Goal: Check status

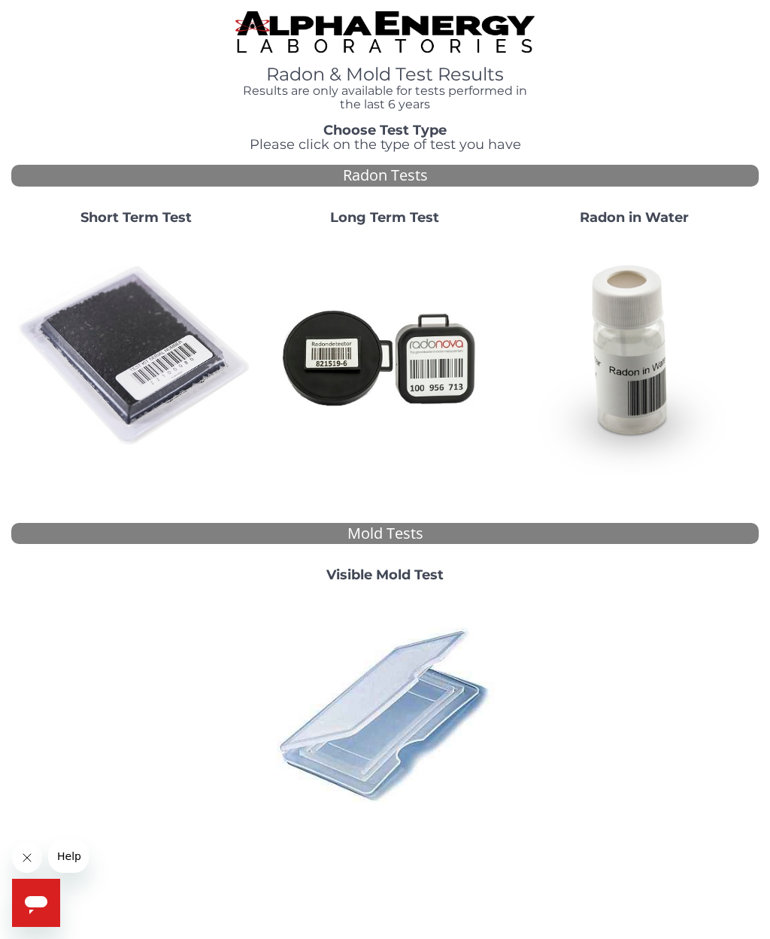
click at [666, 679] on div at bounding box center [634, 694] width 249 height 276
click at [770, 535] on html "Radon & Mold Test Results Results are only available for tests performed in the…" at bounding box center [385, 469] width 770 height 939
click at [120, 352] on img at bounding box center [135, 356] width 237 height 237
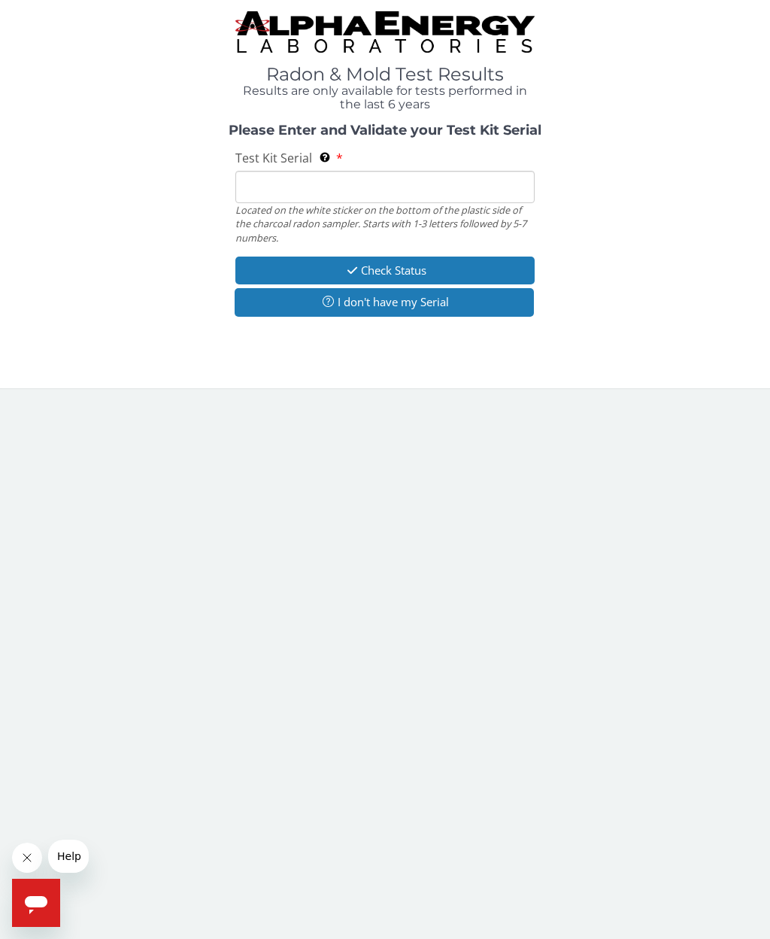
click at [300, 195] on input "Test Kit Serial Located on the white sticker on the bottom of the plastic side …" at bounding box center [384, 187] width 299 height 32
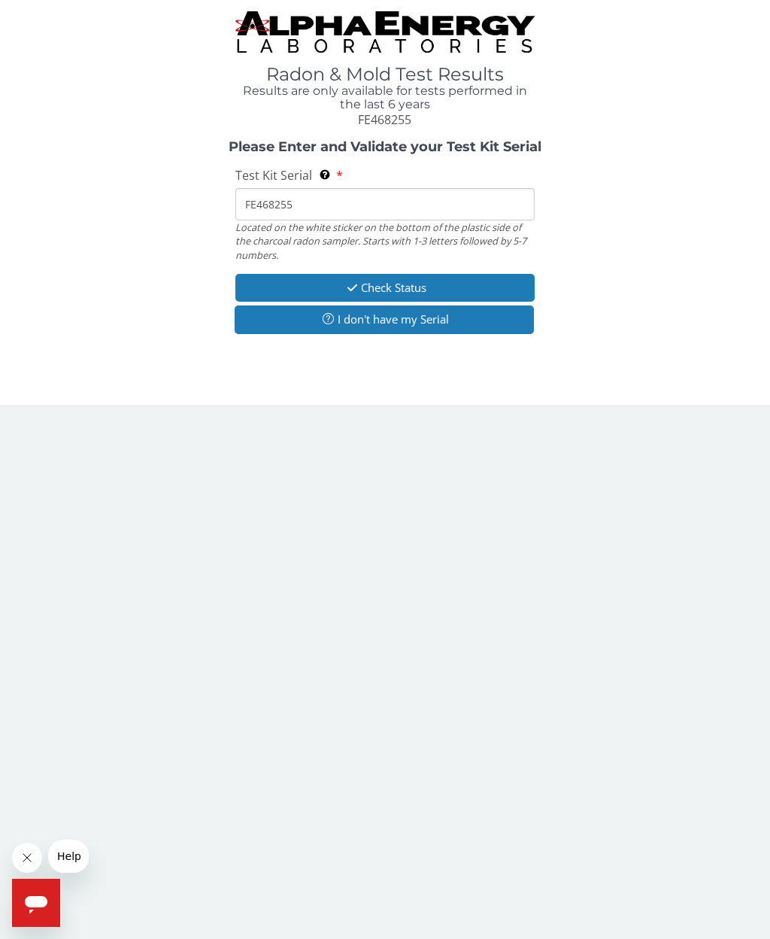
type input "FE468255"
click at [454, 285] on button "Check Status" at bounding box center [384, 288] width 299 height 28
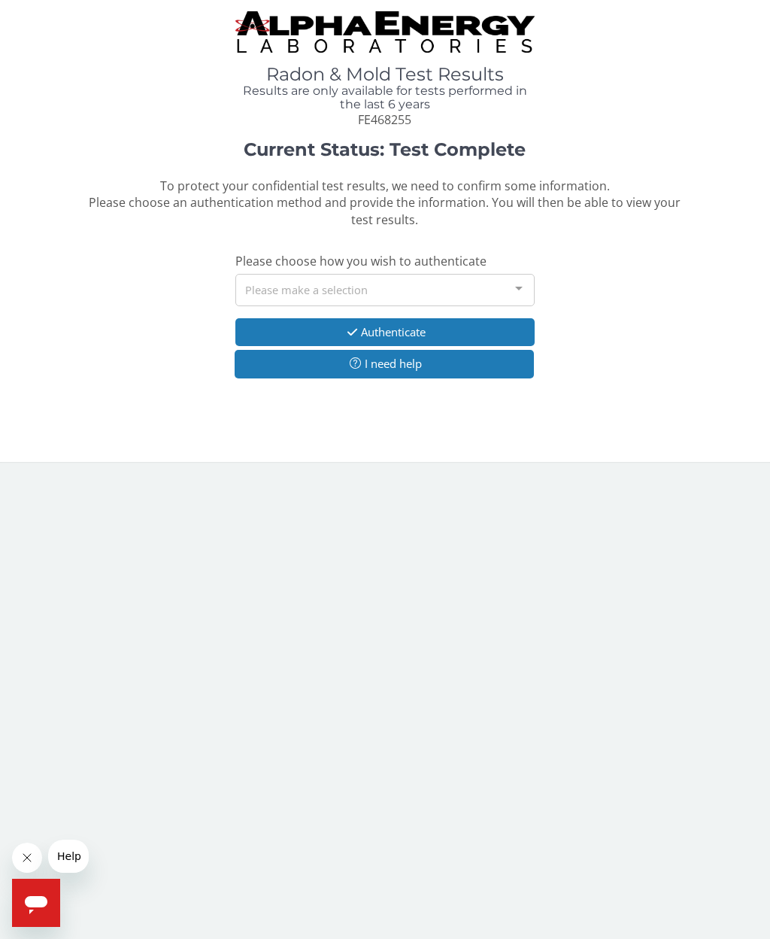
click at [523, 284] on div at bounding box center [519, 289] width 30 height 29
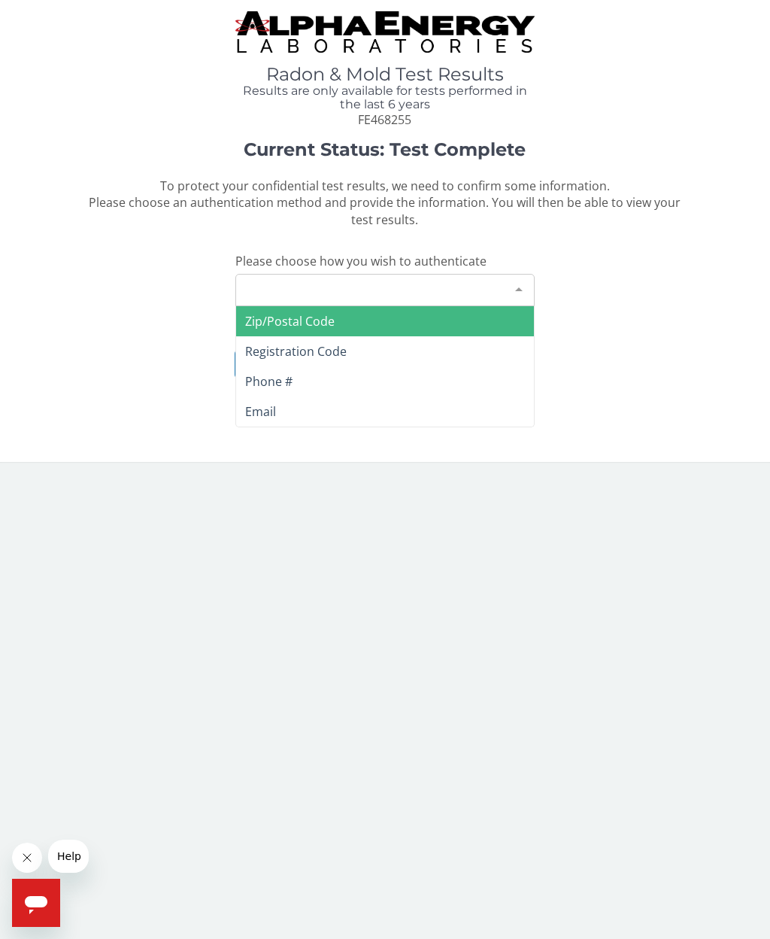
click at [291, 373] on span "Phone #" at bounding box center [268, 381] width 47 height 17
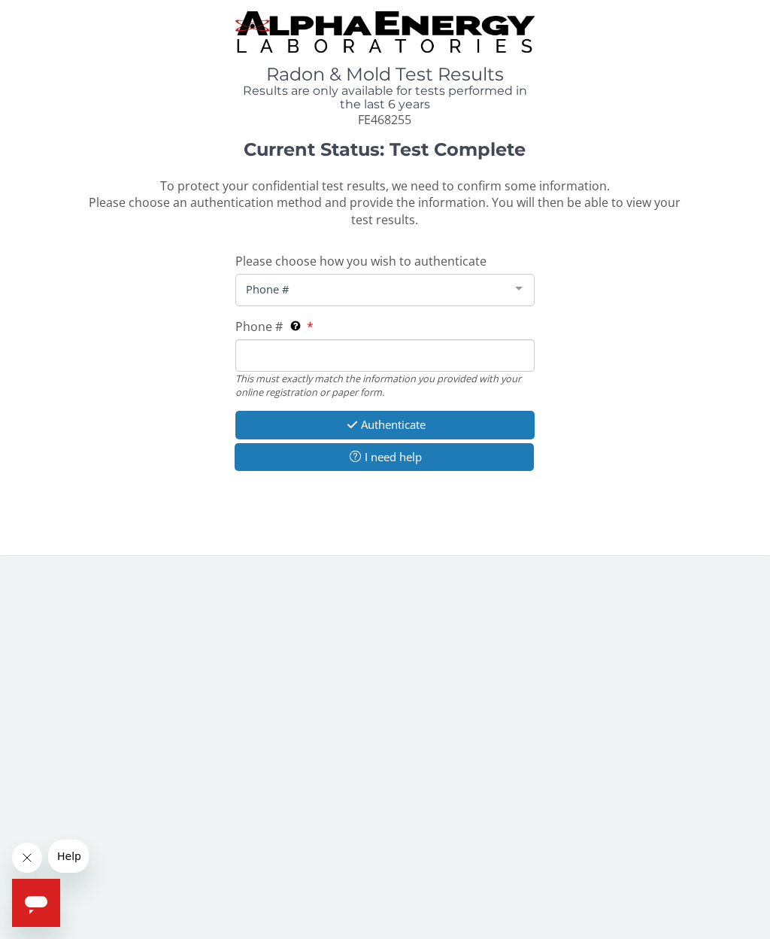
click at [336, 347] on input "Phone # This must exactly match the information you provided with your online r…" at bounding box center [384, 355] width 299 height 32
type input "[PHONE_NUMBER]"
click at [481, 414] on button "Authenticate" at bounding box center [384, 425] width 299 height 28
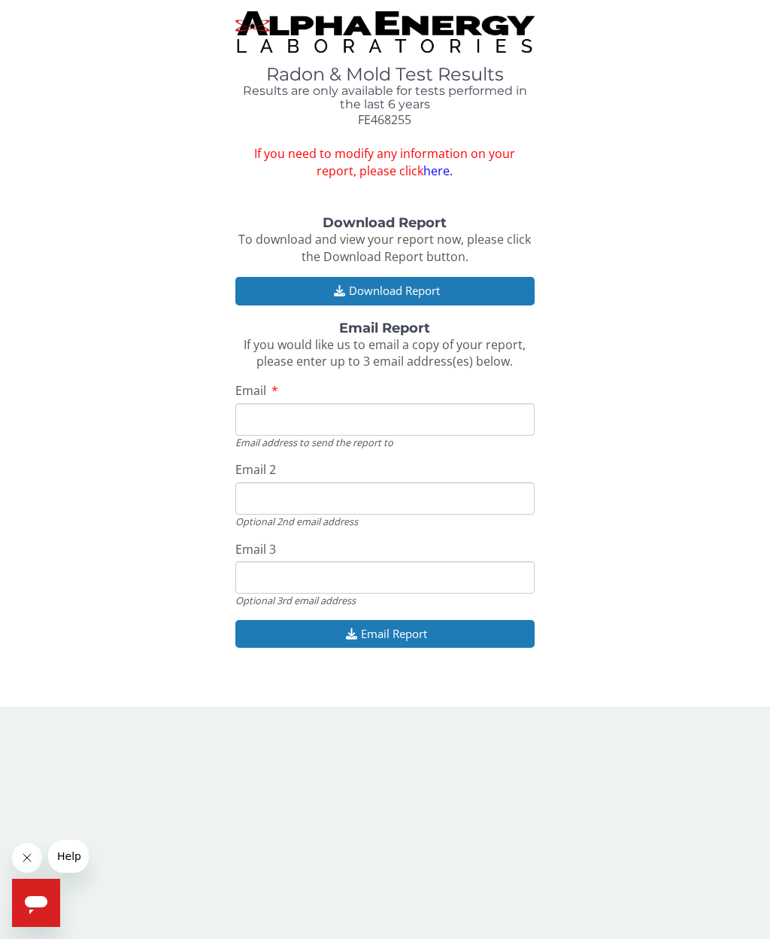
click at [487, 282] on button "Download Report" at bounding box center [384, 291] width 299 height 28
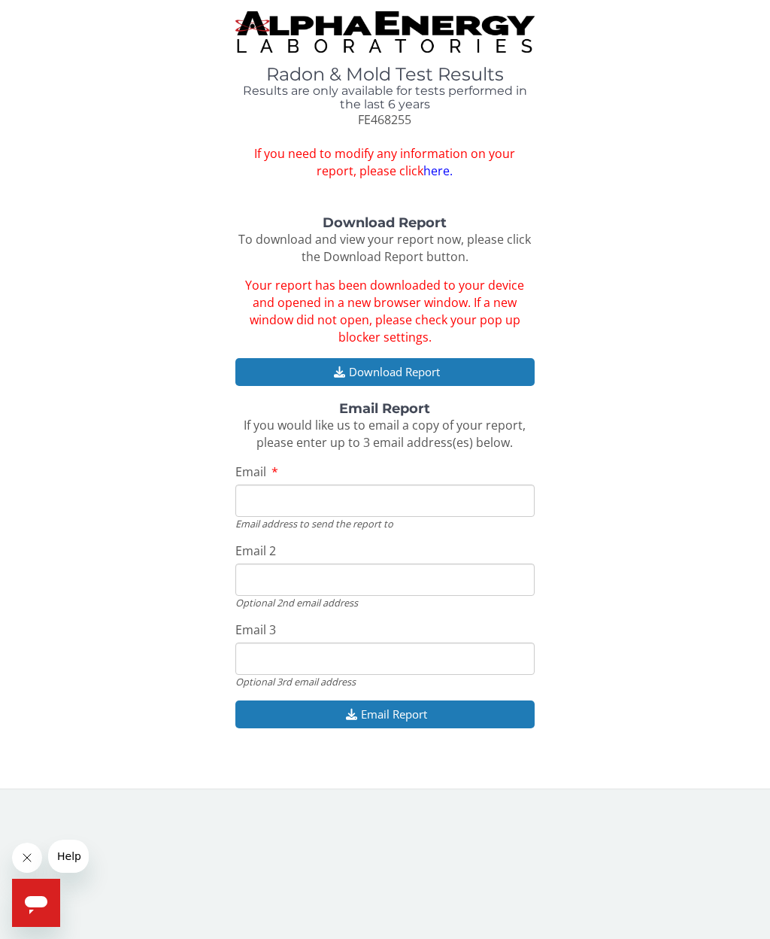
click at [338, 487] on input "Email" at bounding box center [384, 500] width 299 height 32
type input "[EMAIL_ADDRESS][DOMAIN_NAME]"
click at [309, 570] on input "Email 2" at bounding box center [384, 579] width 299 height 32
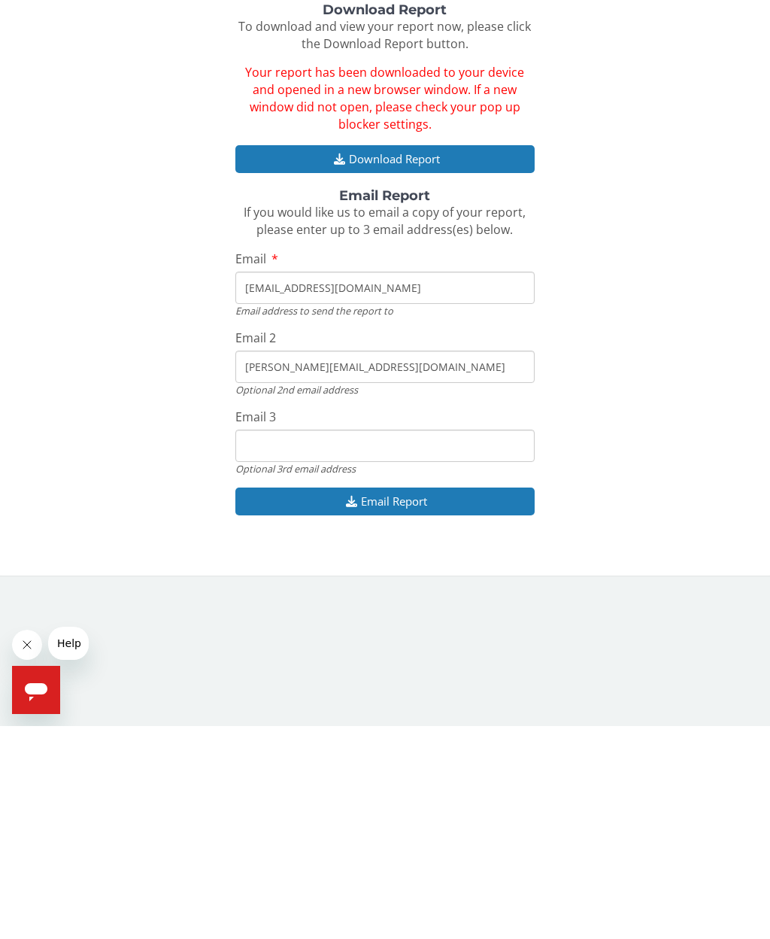
type input "[PERSON_NAME][EMAIL_ADDRESS][DOMAIN_NAME]"
click at [308, 642] on input "Email 3" at bounding box center [384, 658] width 299 height 32
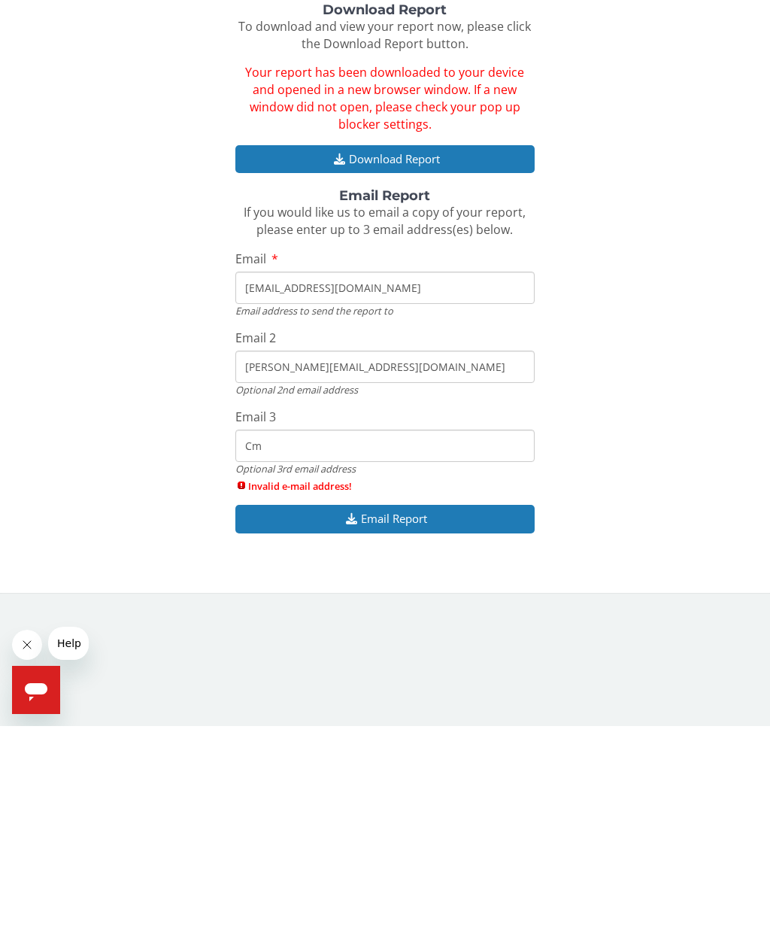
type input "C"
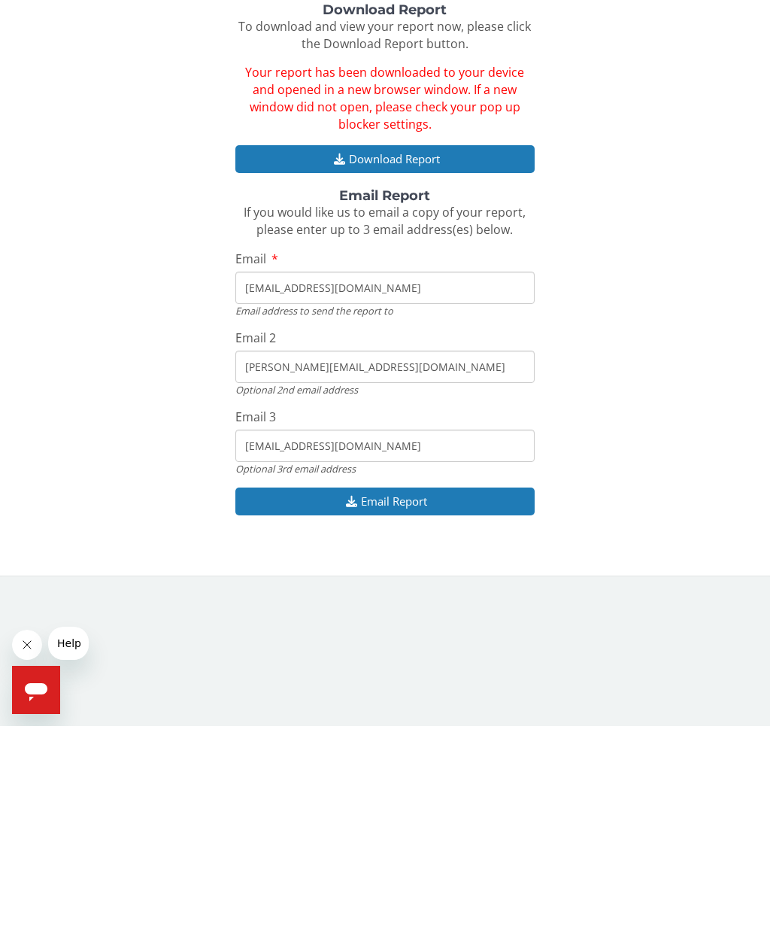
type input "[EMAIL_ADDRESS][DOMAIN_NAME]"
click at [400, 700] on button "Email Report" at bounding box center [384, 714] width 299 height 28
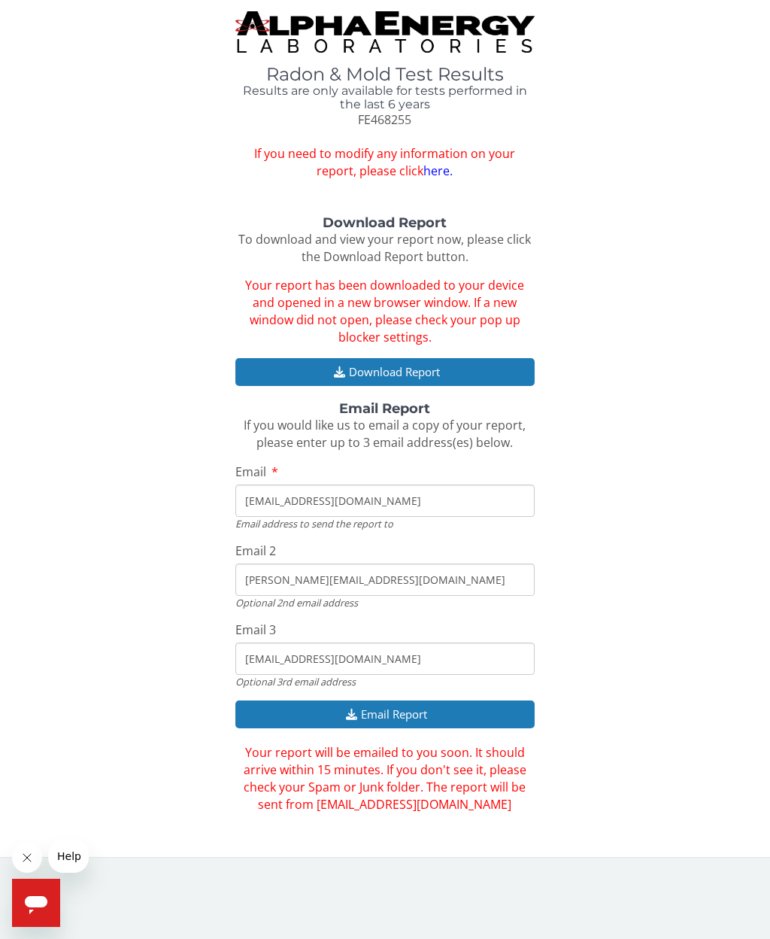
click at [466, 358] on button "Download Report" at bounding box center [384, 372] width 299 height 28
